Goal: Information Seeking & Learning: Learn about a topic

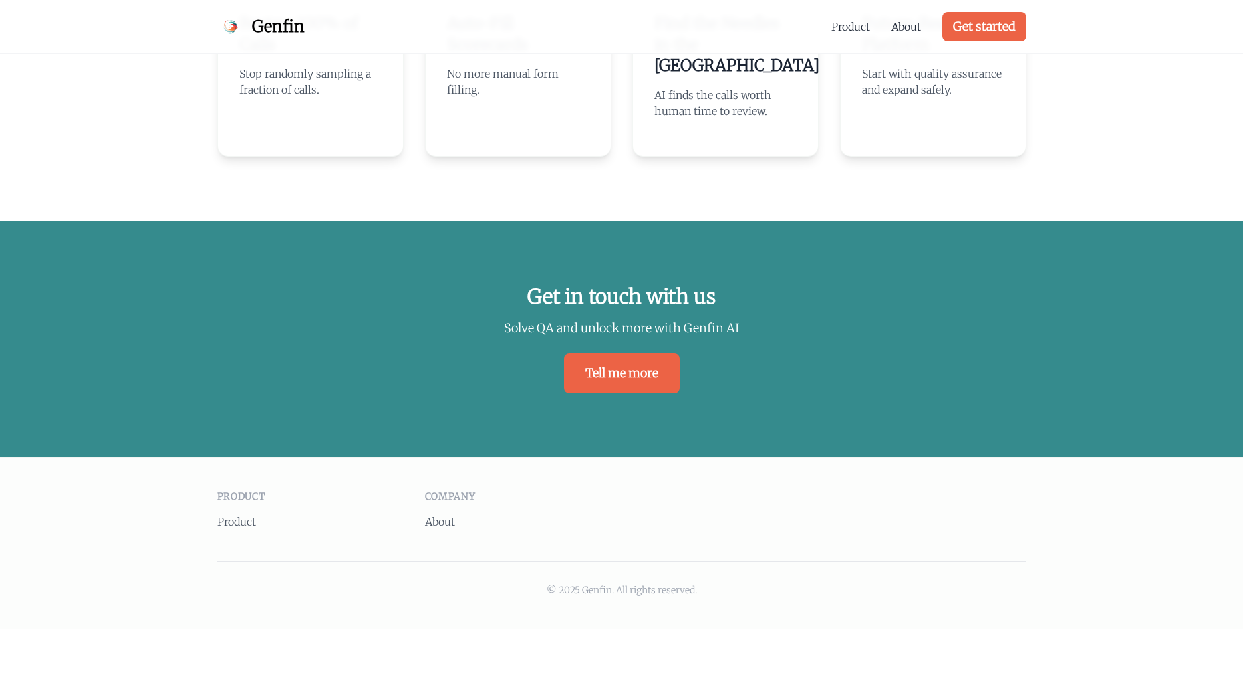
scroll to position [2770, 0]
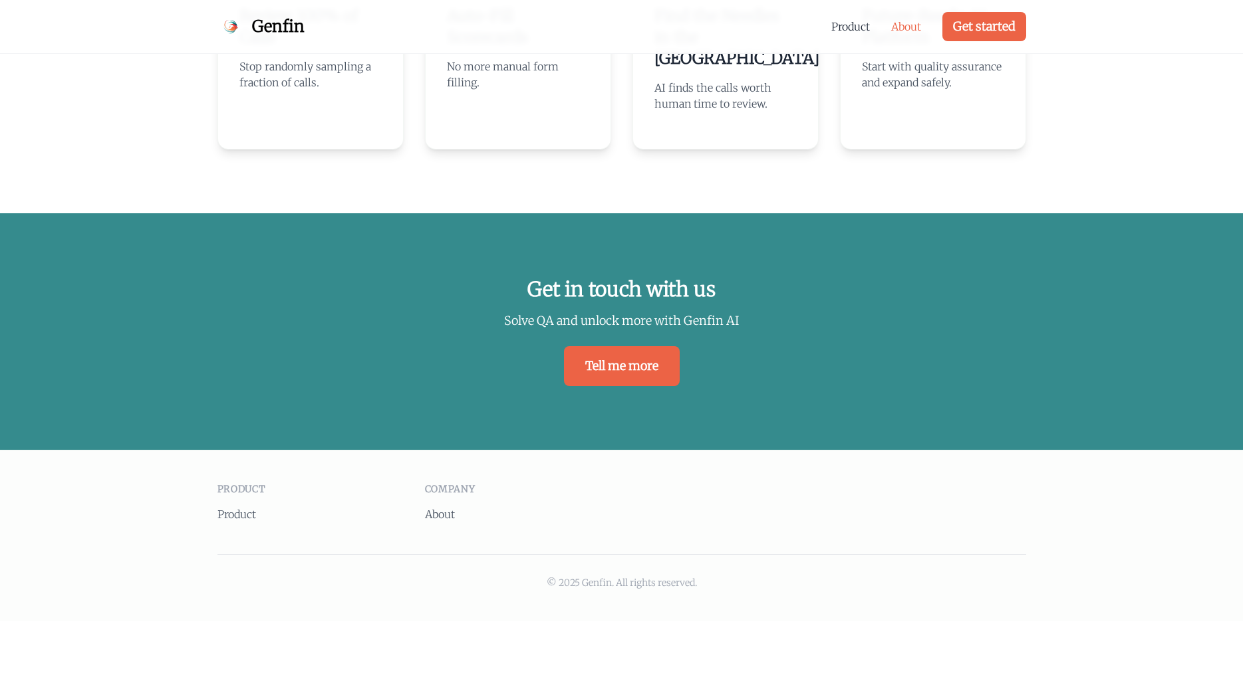
click at [920, 26] on link "About" at bounding box center [906, 27] width 30 height 16
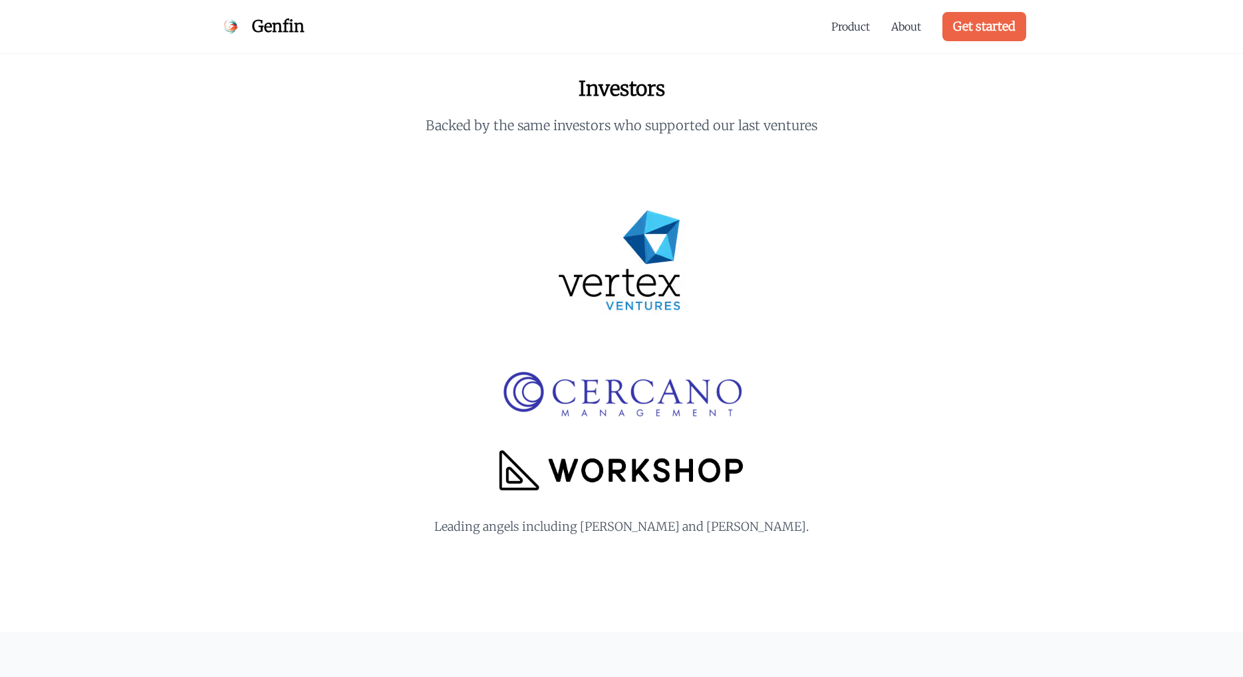
scroll to position [1525, 0]
click at [687, 388] on img at bounding box center [621, 394] width 255 height 53
click at [669, 275] on img at bounding box center [622, 262] width 170 height 170
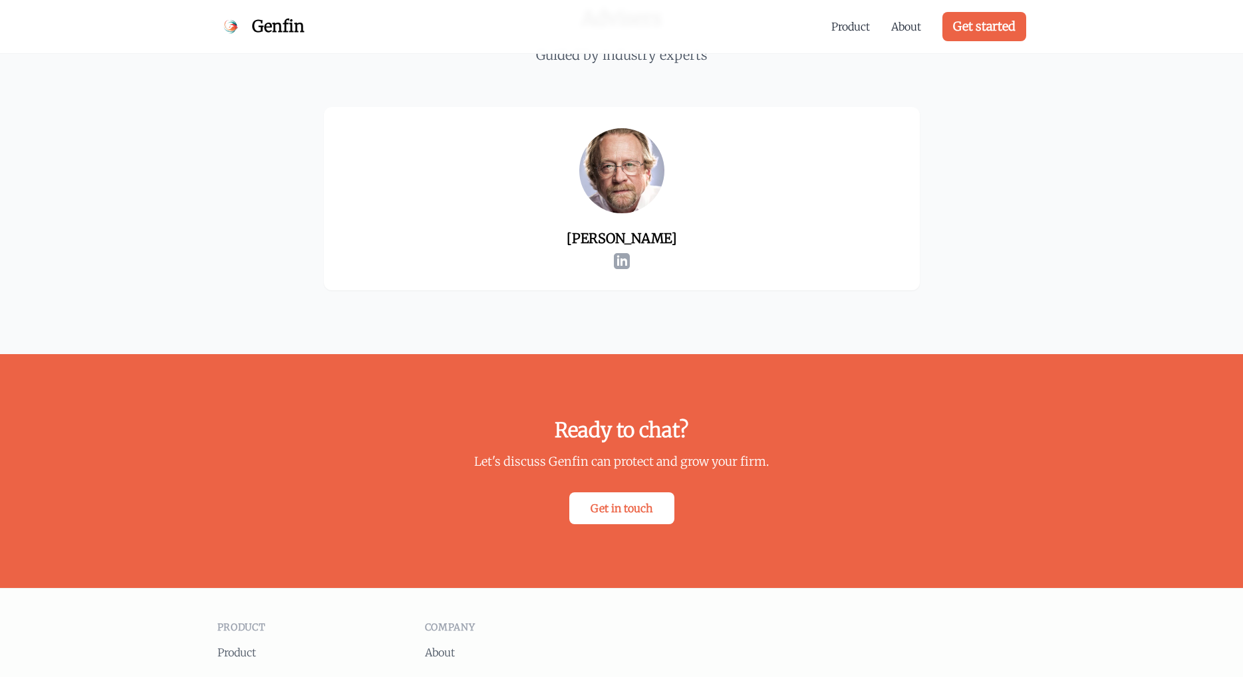
scroll to position [2297, 0]
